Goal: Transaction & Acquisition: Obtain resource

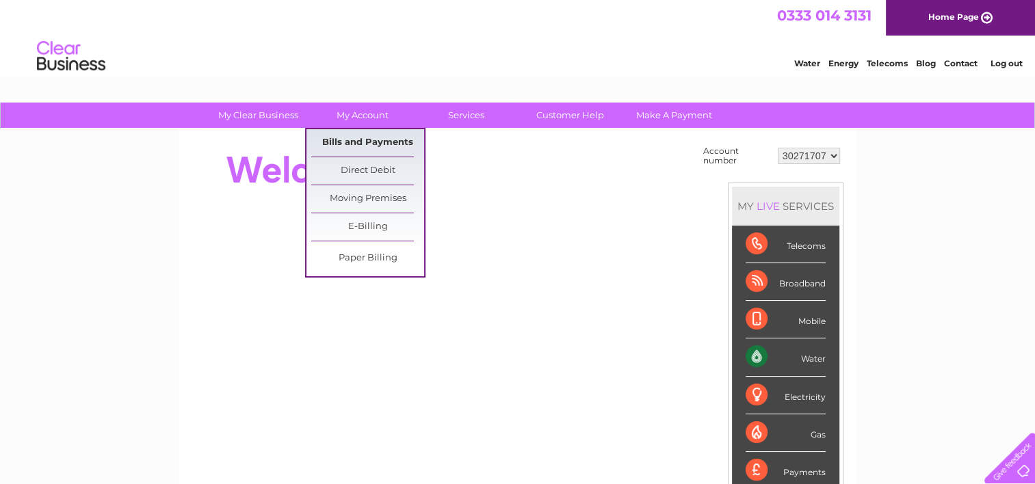
click at [351, 138] on link "Bills and Payments" at bounding box center [367, 142] width 113 height 27
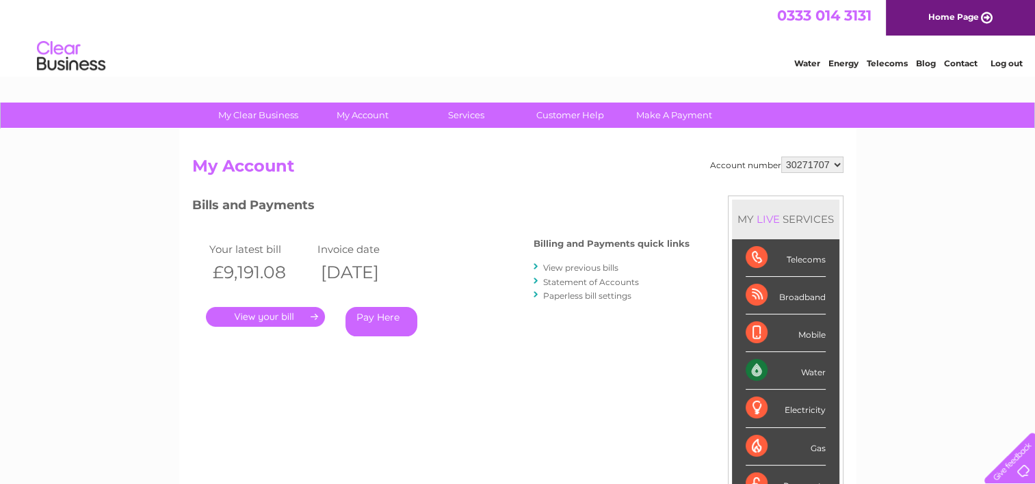
click at [1007, 62] on link "Log out" at bounding box center [1006, 63] width 32 height 10
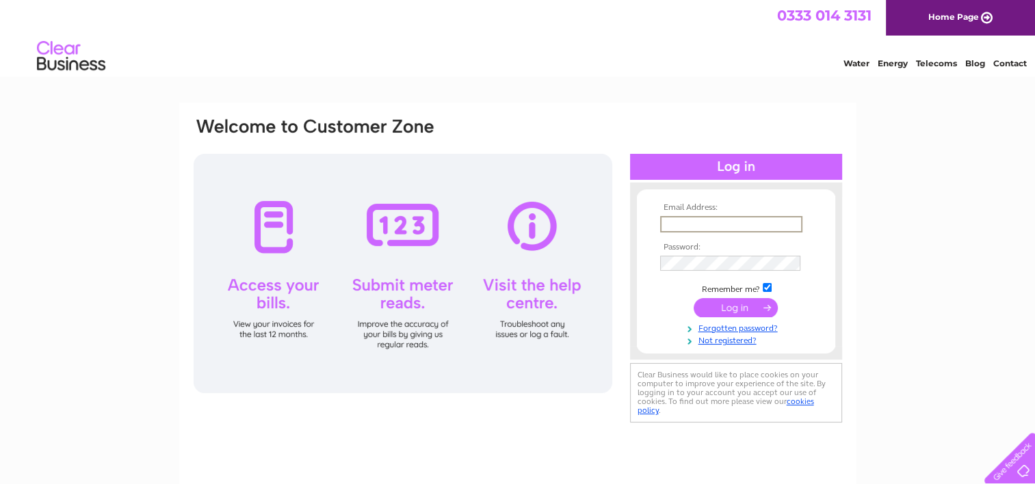
click at [694, 222] on input "text" at bounding box center [731, 224] width 142 height 16
paste input "scott@orchardtimberproducts.co.uk"
type input "scott@orchardtimberproducts.co.uk"
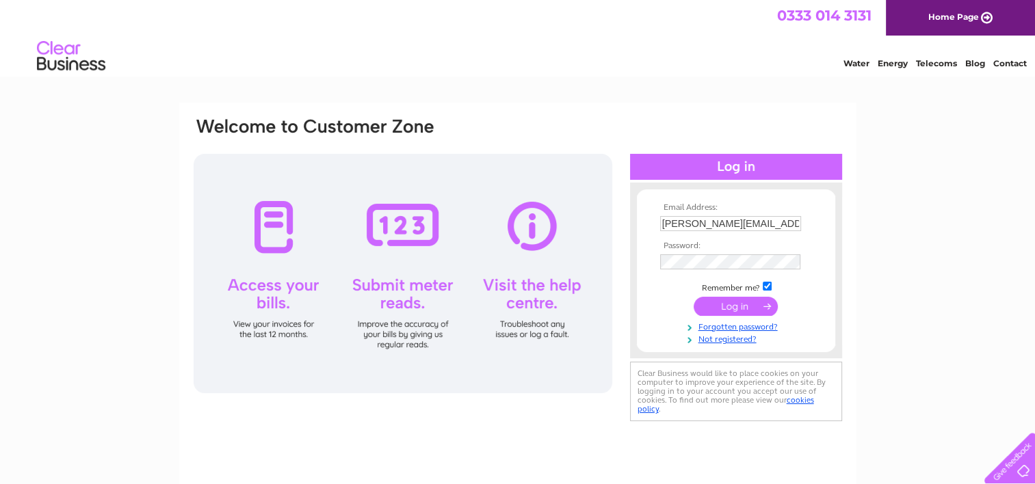
click at [737, 306] on input "submit" at bounding box center [736, 306] width 84 height 19
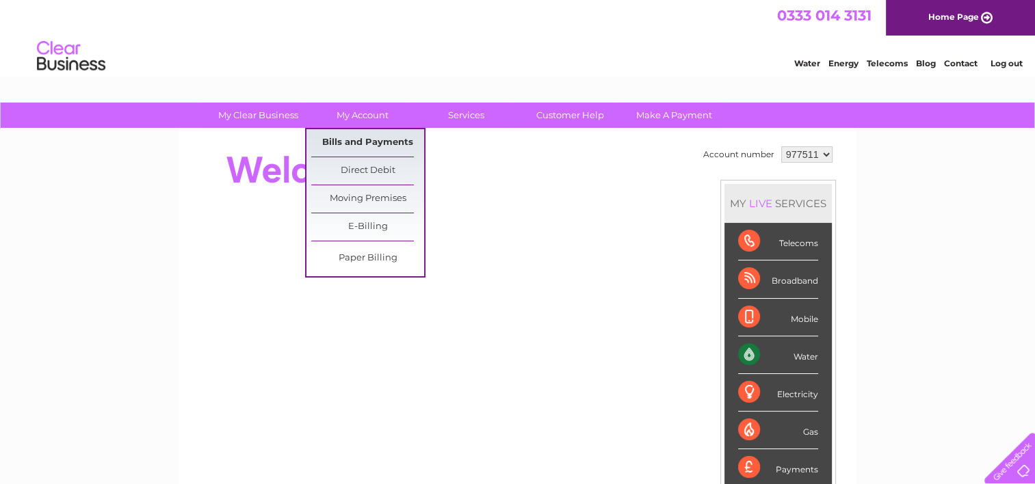
click at [356, 138] on link "Bills and Payments" at bounding box center [367, 142] width 113 height 27
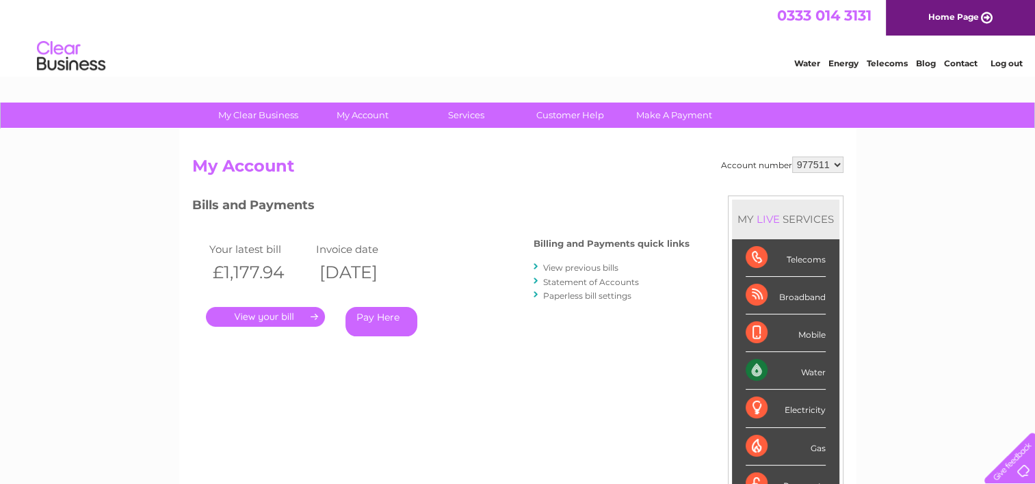
click at [289, 319] on link "." at bounding box center [265, 317] width 119 height 20
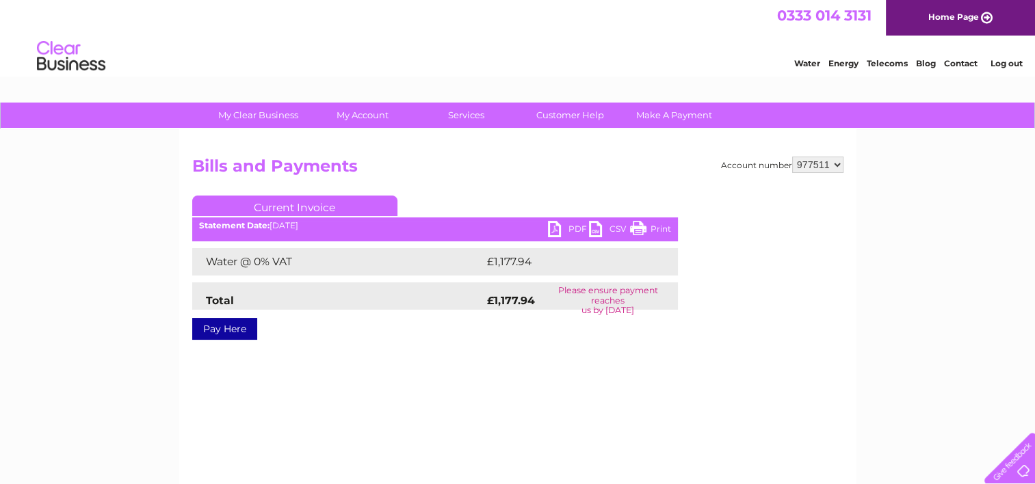
click at [572, 224] on link "PDF" at bounding box center [568, 231] width 41 height 20
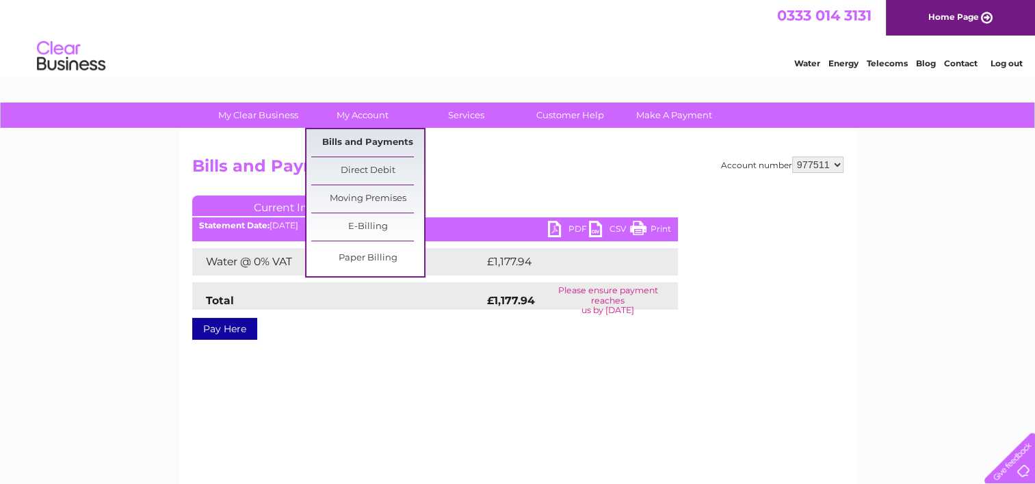
click at [348, 142] on link "Bills and Payments" at bounding box center [367, 142] width 113 height 27
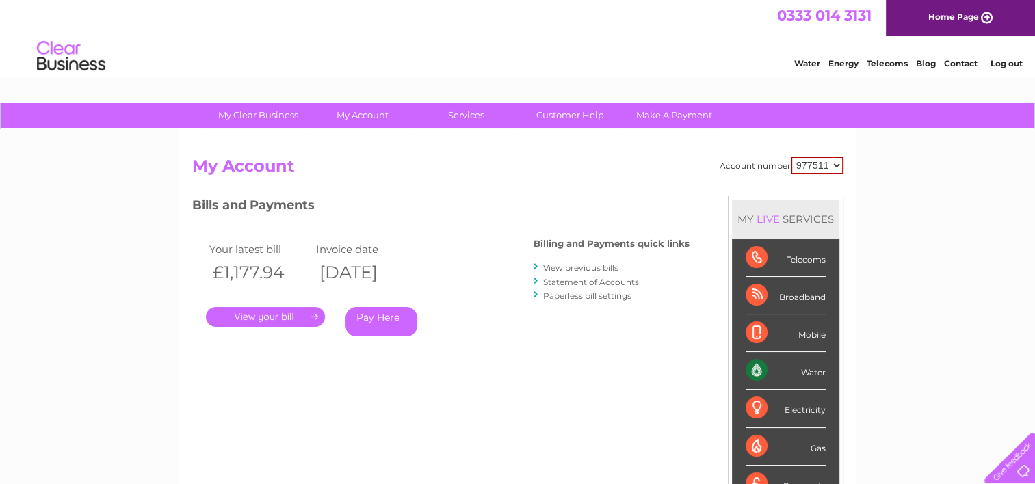
click at [556, 266] on link "View previous bills" at bounding box center [580, 268] width 75 height 10
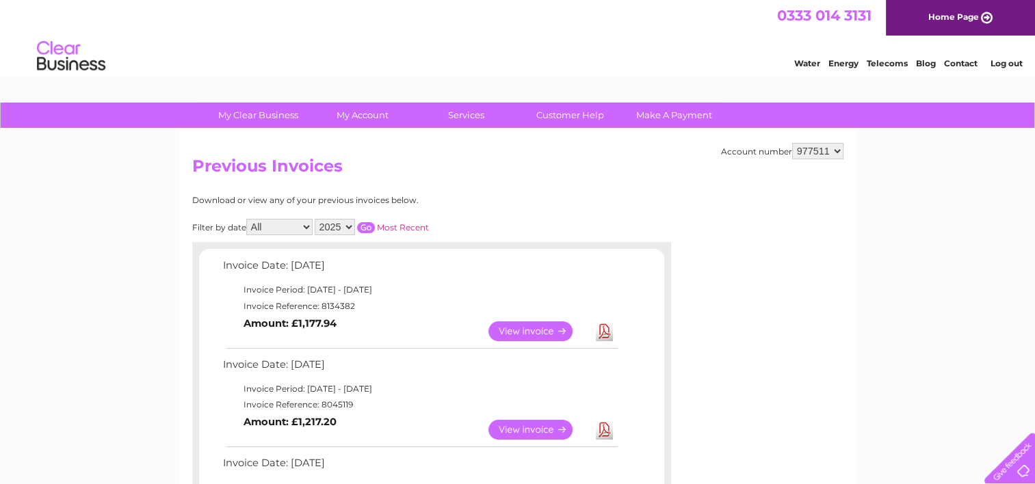
click at [520, 427] on link "View" at bounding box center [538, 430] width 101 height 20
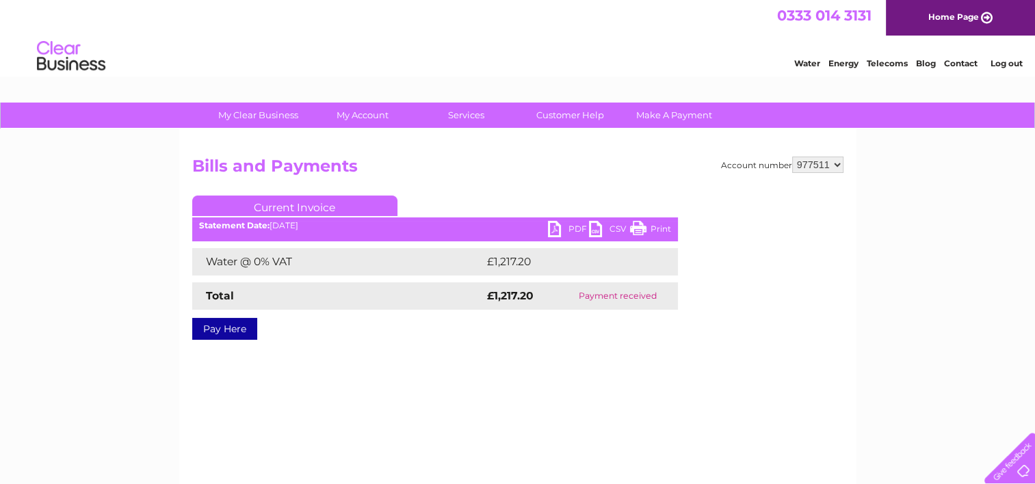
drag, startPoint x: 566, startPoint y: 228, endPoint x: 603, endPoint y: 263, distance: 49.8
click at [566, 228] on link "PDF" at bounding box center [568, 231] width 41 height 20
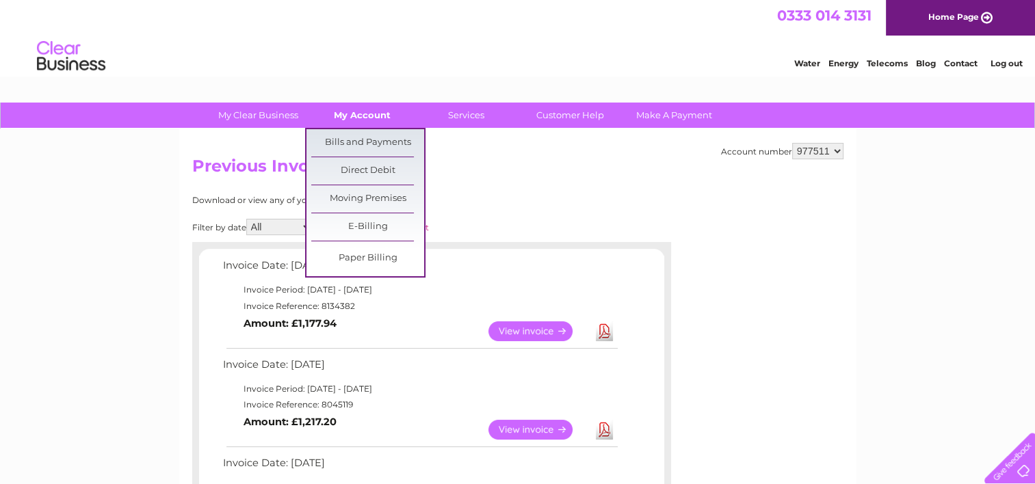
click at [356, 118] on link "My Account" at bounding box center [362, 115] width 113 height 25
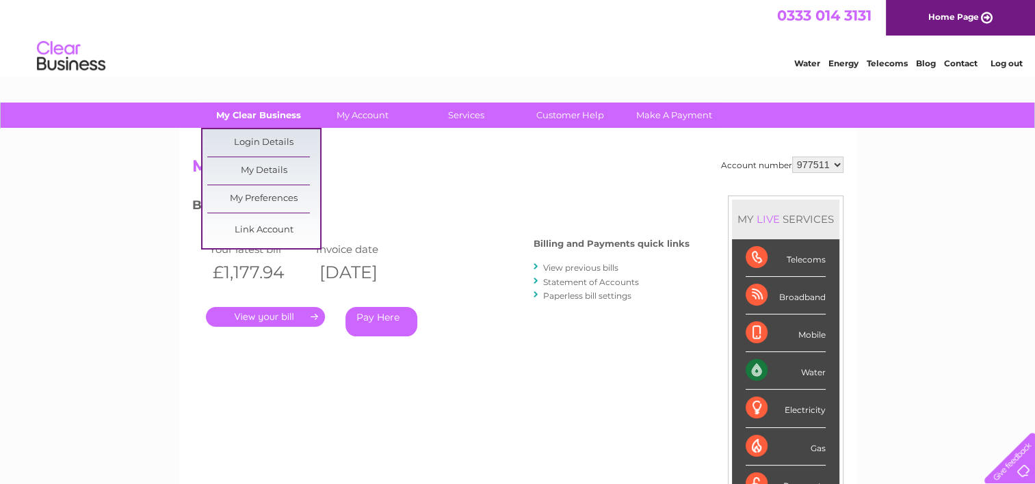
click at [254, 114] on link "My Clear Business" at bounding box center [258, 115] width 113 height 25
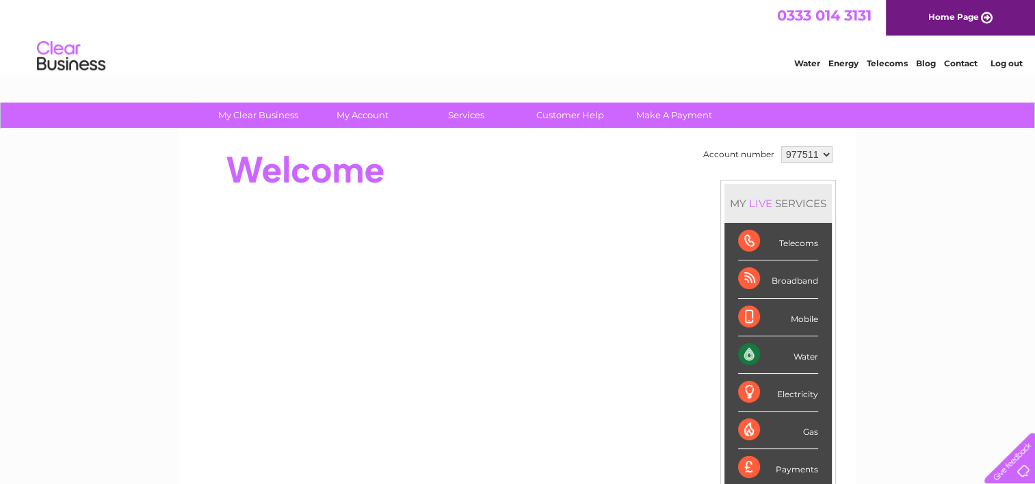
click at [940, 18] on link "Home Page" at bounding box center [960, 18] width 149 height 36
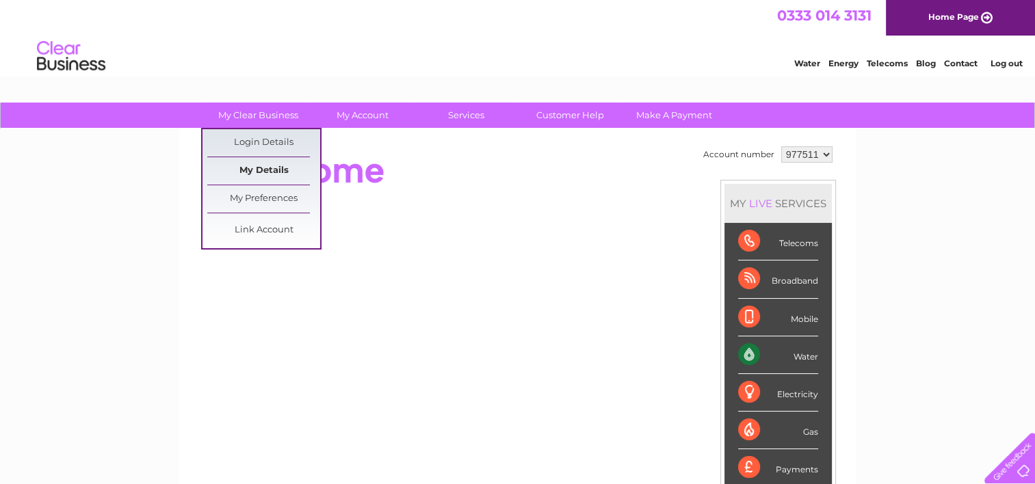
click at [260, 169] on link "My Details" at bounding box center [263, 170] width 113 height 27
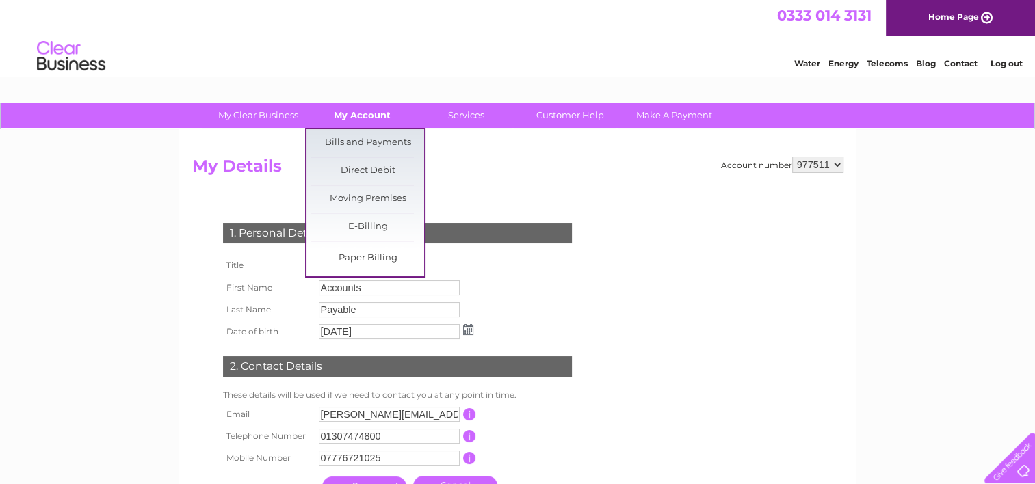
click at [363, 109] on link "My Account" at bounding box center [362, 115] width 113 height 25
